Goal: Task Accomplishment & Management: Complete application form

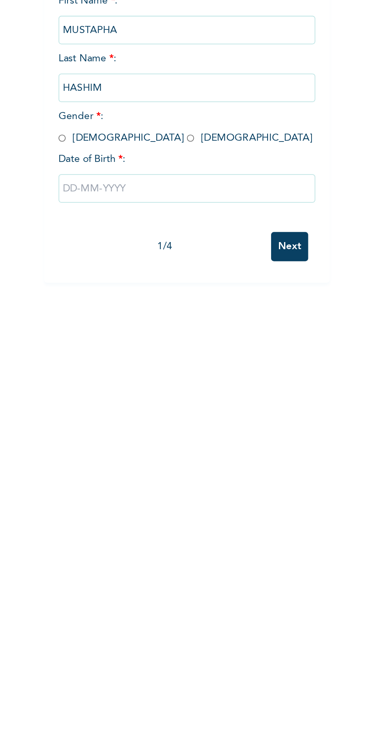
click at [81, 189] on input "radio" at bounding box center [82, 190] width 4 height 7
radio input "true"
click at [135, 218] on input "text" at bounding box center [150, 219] width 141 height 16
select select "7"
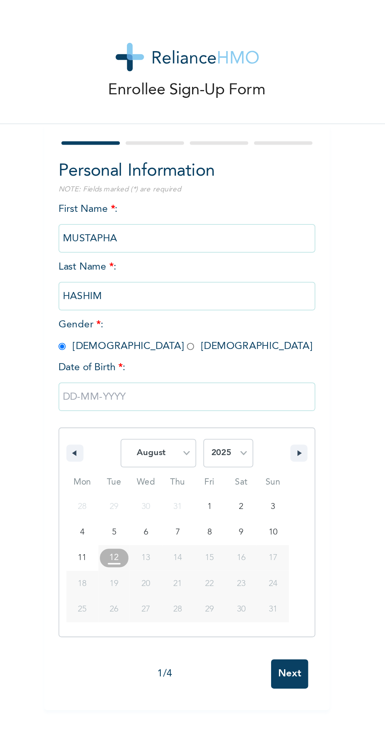
click at [186, 252] on select "2025 2024 2023 2022 2021 2020 2019 2018 2017 2016 2015 2014 2013 2012 2011 2010…" at bounding box center [174, 250] width 28 height 16
select select "1991"
click at [151, 252] on select "January February March April May June July August September October November De…" at bounding box center [135, 250] width 42 height 16
select select "0"
type input "[DATE]"
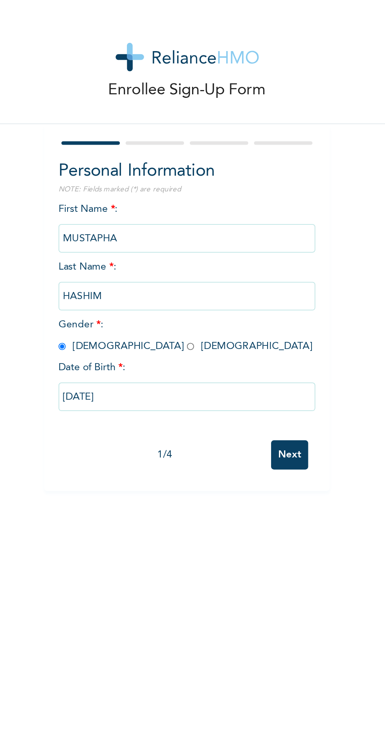
click at [210, 252] on input "Next" at bounding box center [207, 250] width 20 height 16
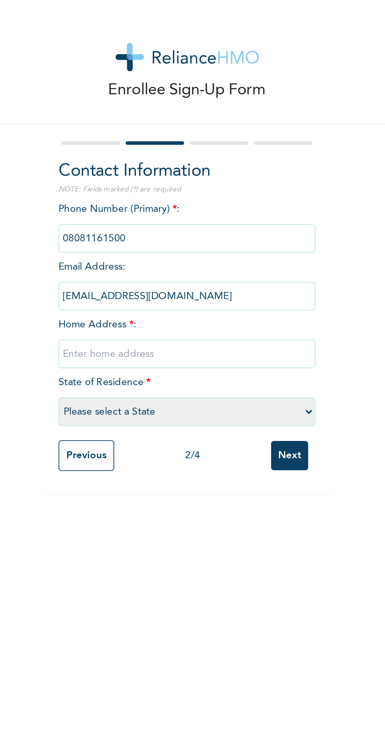
click at [158, 193] on input "text" at bounding box center [150, 195] width 141 height 16
type input "Abuja"
click at [102, 226] on select "Please select a State [PERSON_NAME] (FCT) [PERSON_NAME] Ibom [GEOGRAPHIC_DATA] …" at bounding box center [150, 227] width 141 height 16
select select "15"
click at [211, 252] on input "Next" at bounding box center [207, 251] width 20 height 16
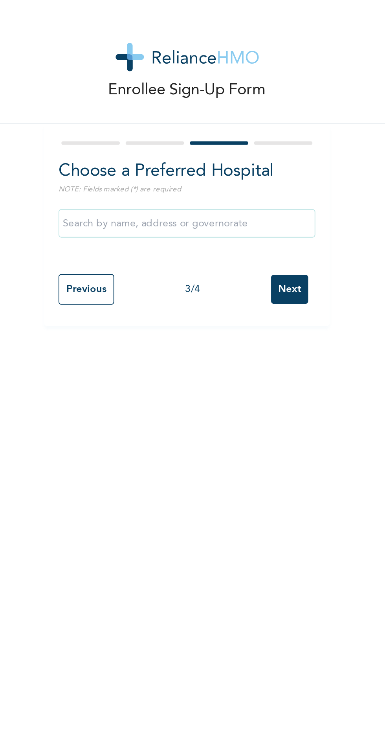
click at [98, 121] on input "text" at bounding box center [150, 123] width 141 height 16
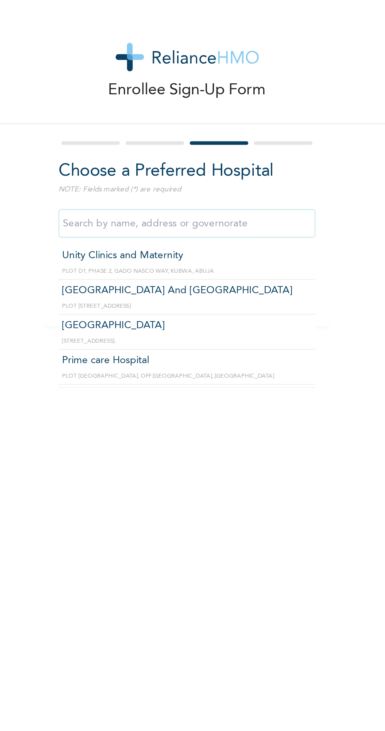
click at [135, 81] on form "Choose a Preferred Hospital NOTE: Fields marked (*) are required Unity Clinics …" at bounding box center [150, 123] width 141 height 95
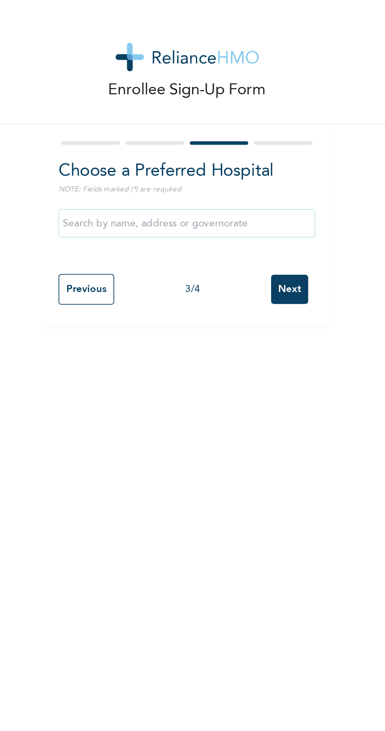
click at [211, 161] on input "Next" at bounding box center [207, 159] width 20 height 16
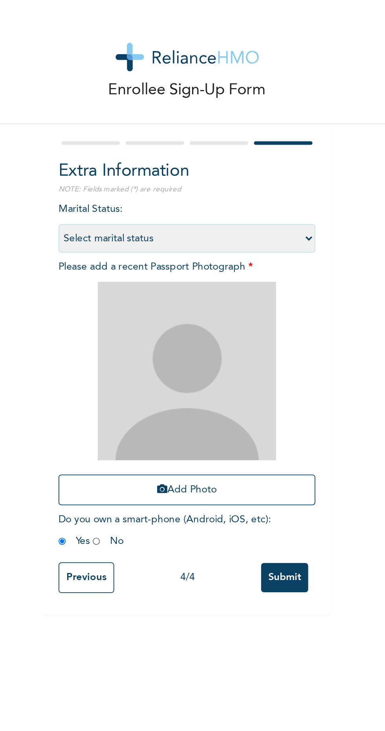
click at [95, 136] on select "Select marital status [DEMOGRAPHIC_DATA] Married [DEMOGRAPHIC_DATA] Widow/[DEMO…" at bounding box center [150, 131] width 141 height 16
select select "1"
click at [200, 268] on button "Add Photo" at bounding box center [150, 269] width 141 height 17
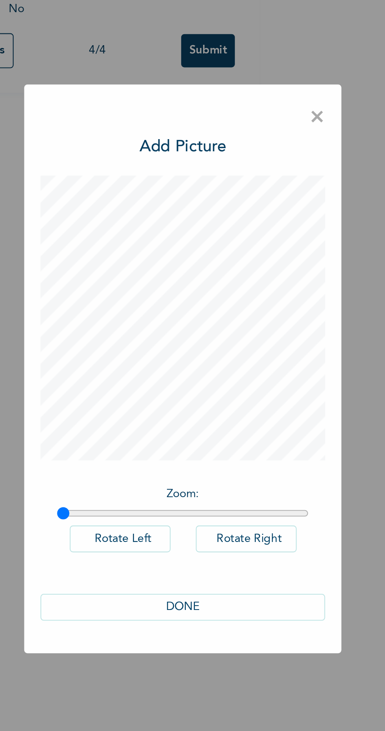
click at [259, 240] on span "×" at bounding box center [257, 244] width 7 height 17
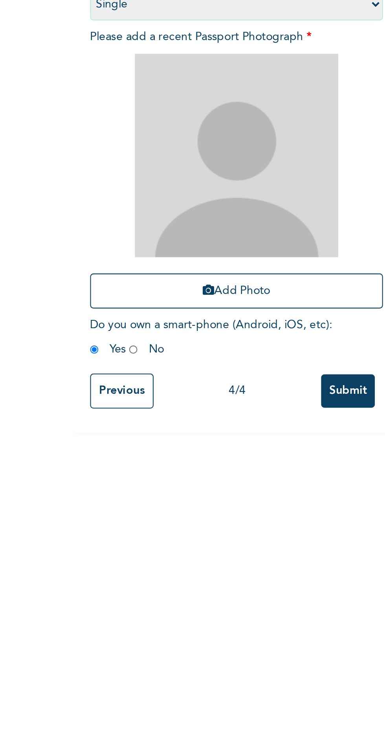
click at [182, 272] on button "Add Photo" at bounding box center [150, 269] width 141 height 17
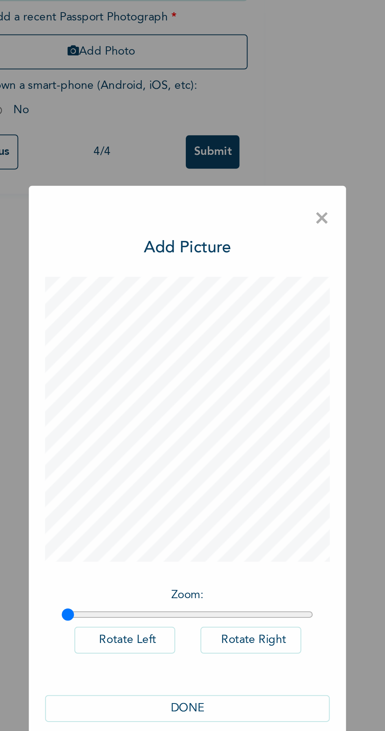
click at [204, 487] on button "DONE" at bounding box center [193, 480] width 138 height 13
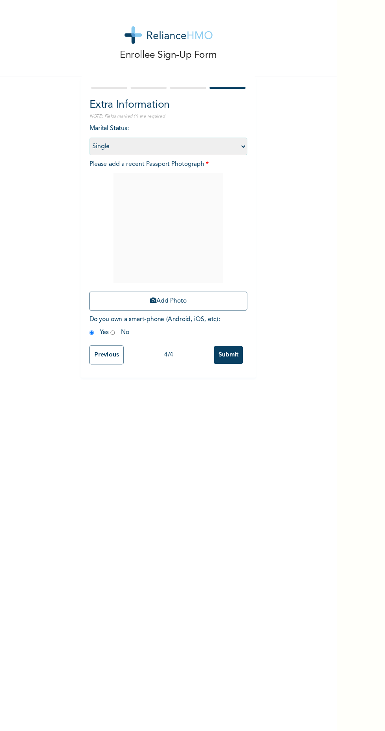
click at [194, 266] on button "Add Photo" at bounding box center [150, 269] width 141 height 17
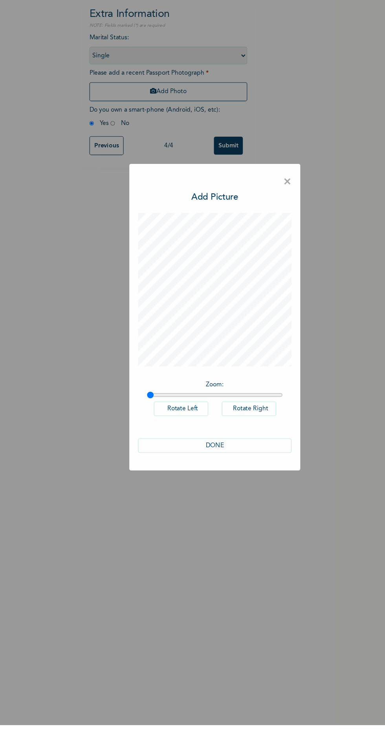
click at [205, 487] on button "DONE" at bounding box center [193, 480] width 138 height 13
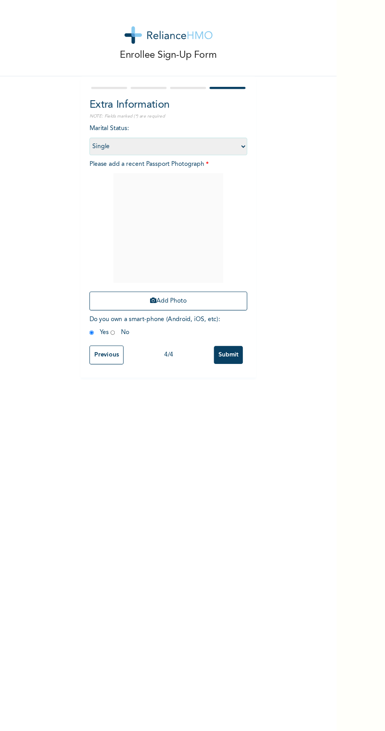
click at [97, 319] on input "Previous" at bounding box center [95, 318] width 31 height 17
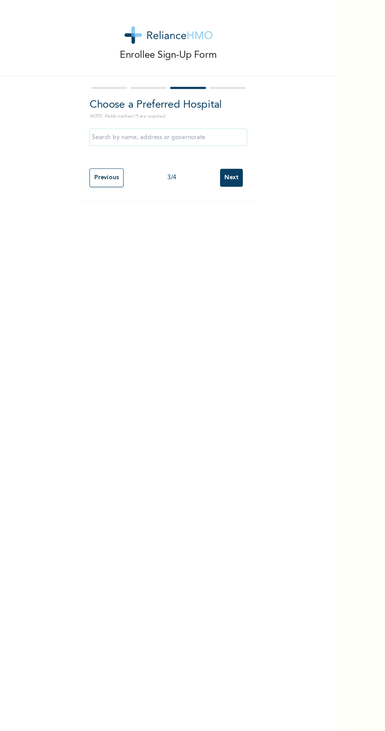
click at [100, 162] on input "Previous" at bounding box center [95, 159] width 31 height 17
select select "15"
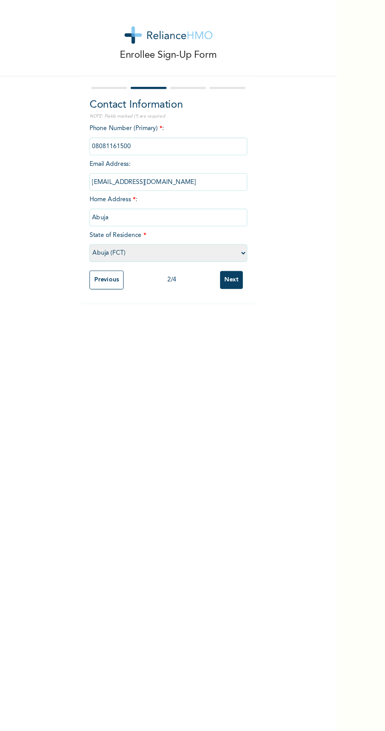
click at [217, 252] on input "Next" at bounding box center [207, 251] width 20 height 16
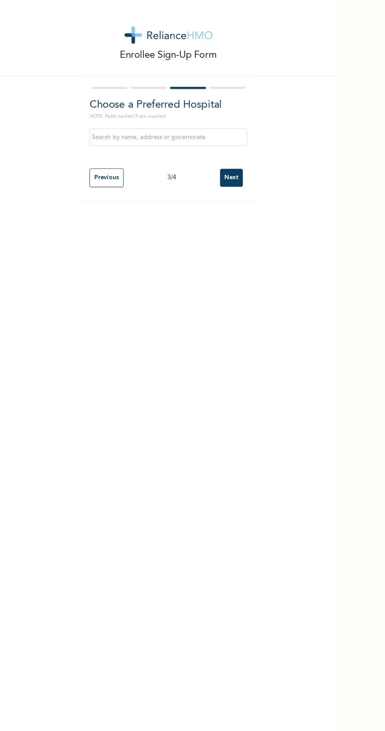
click at [207, 159] on input "Next" at bounding box center [207, 159] width 20 height 16
select select "1"
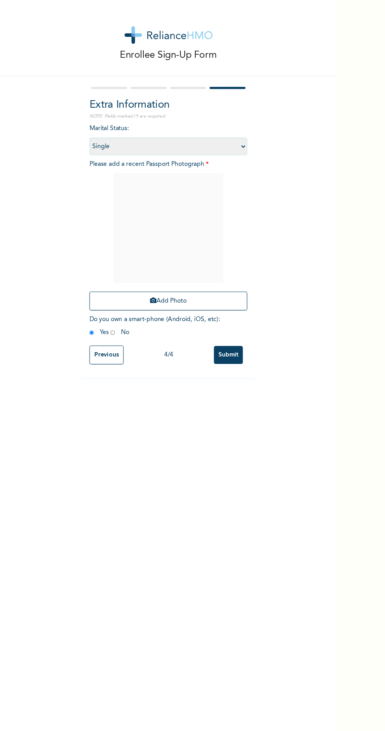
click at [171, 268] on button "Add Photo" at bounding box center [150, 269] width 141 height 17
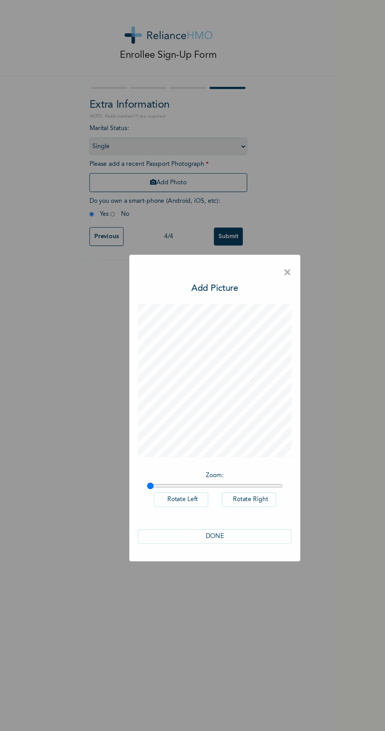
click at [236, 451] on button "Rotate Right" at bounding box center [223, 447] width 49 height 13
click at [221, 448] on button "Rotate Right" at bounding box center [223, 447] width 49 height 13
click at [231, 448] on button "Rotate Right" at bounding box center [223, 447] width 49 height 13
click at [205, 481] on button "DONE" at bounding box center [193, 480] width 138 height 13
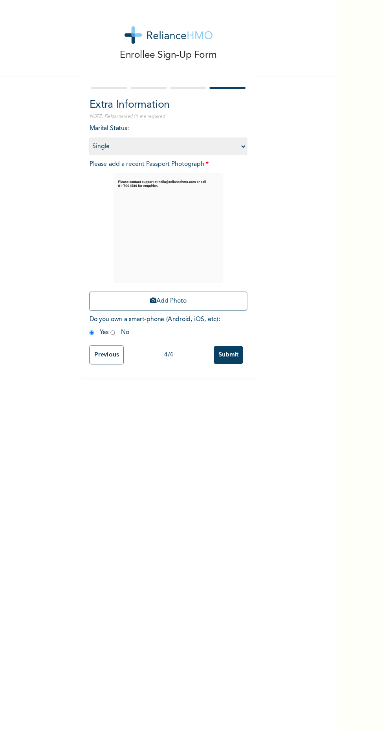
click at [210, 316] on input "Submit" at bounding box center [205, 318] width 26 height 16
